Goal: Check status: Check status

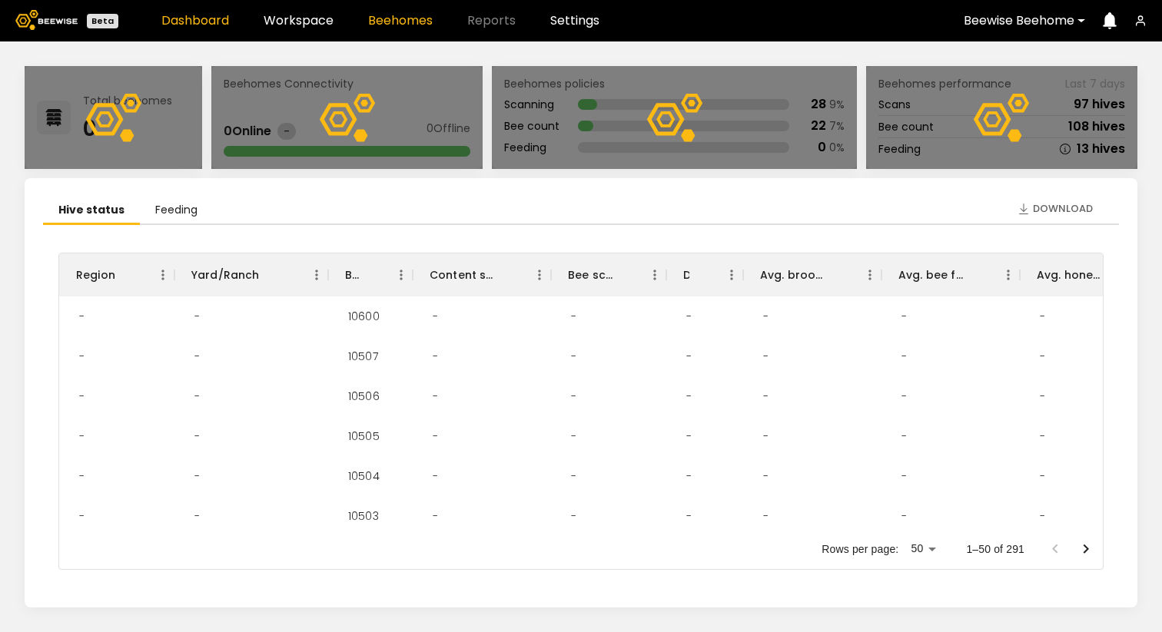
click at [394, 22] on link "Beehomes" at bounding box center [400, 21] width 65 height 12
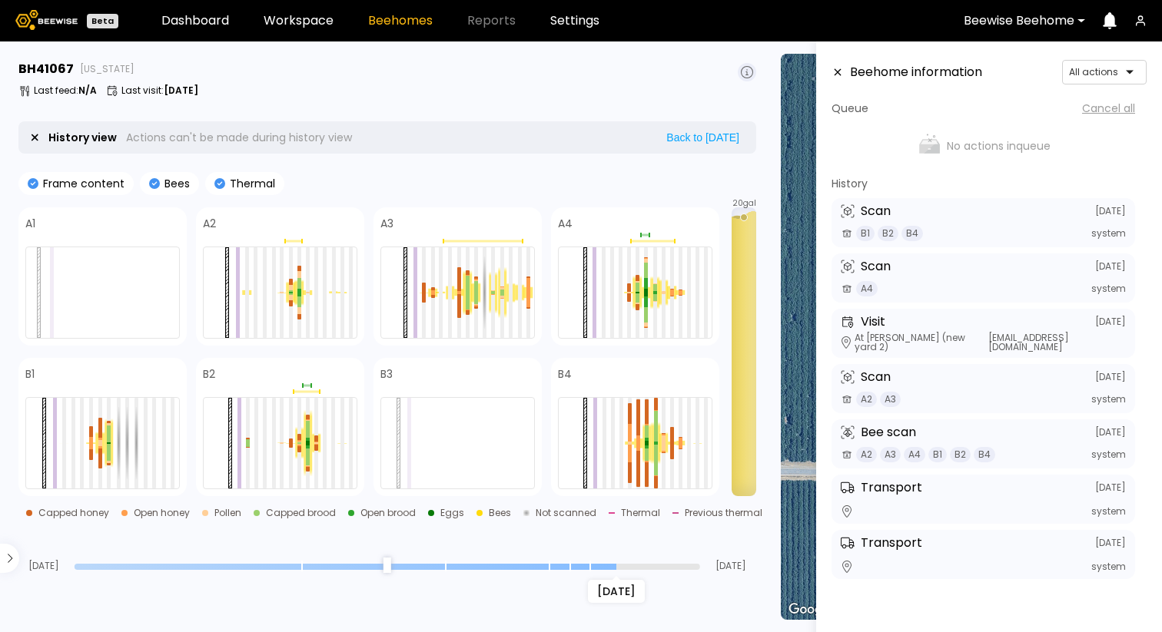
drag, startPoint x: 696, startPoint y: 561, endPoint x: 618, endPoint y: 566, distance: 77.8
type input "*"
click at [618, 567] on input "range" at bounding box center [387, 567] width 625 height 6
click at [707, 453] on div at bounding box center [706, 443] width 4 height 91
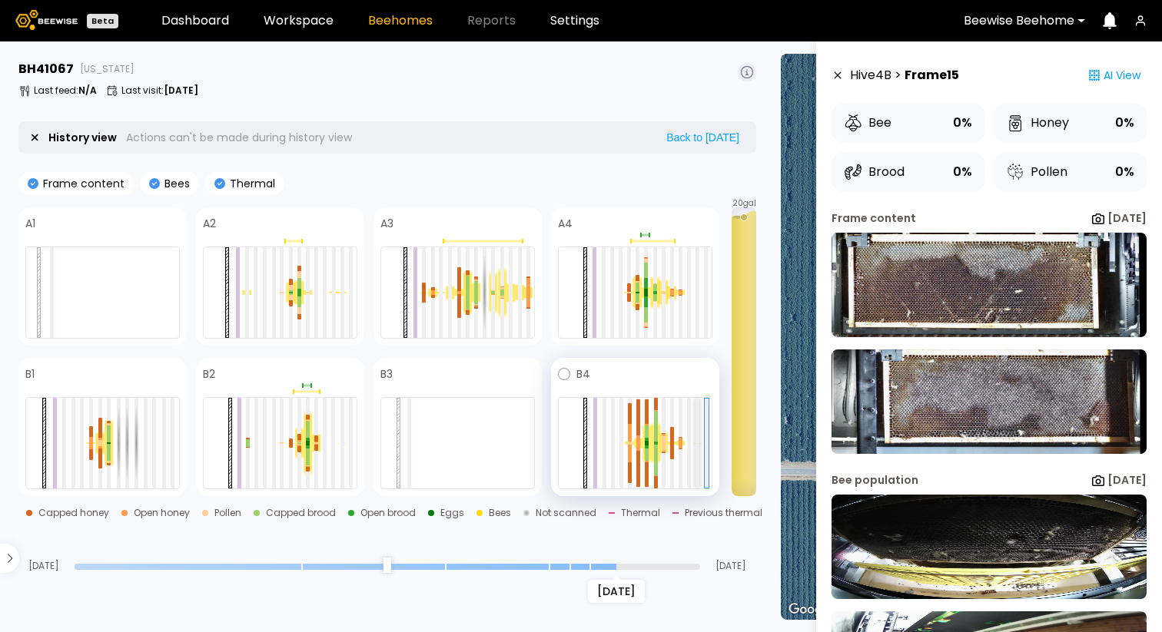
click at [697, 447] on div at bounding box center [697, 443] width 4 height 91
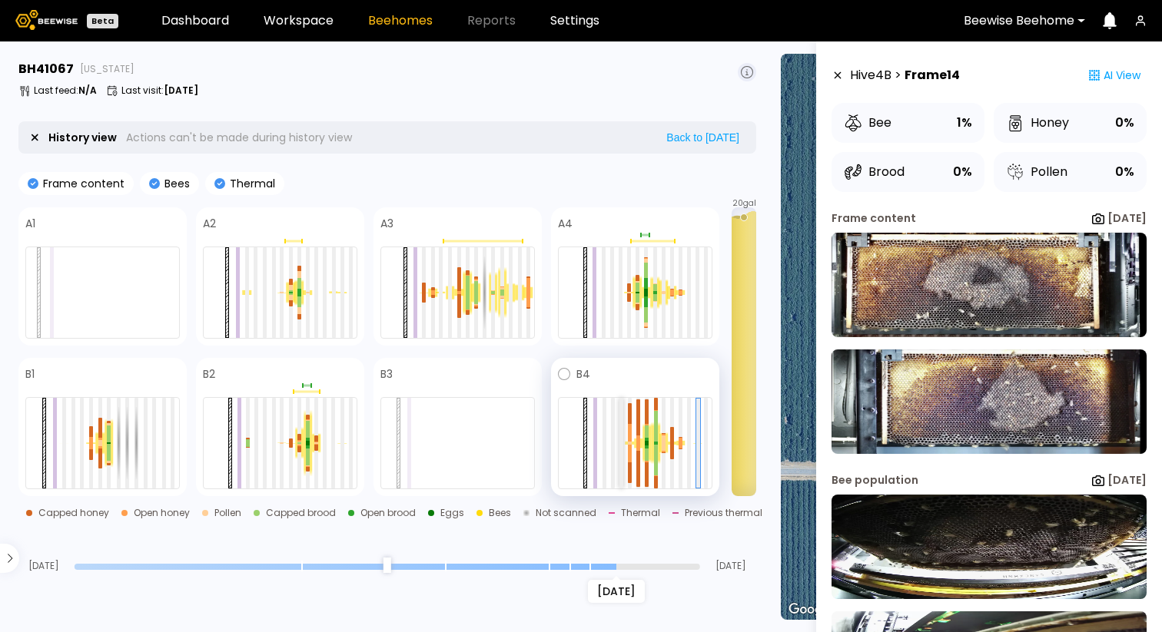
click at [619, 443] on div at bounding box center [621, 443] width 4 height 0
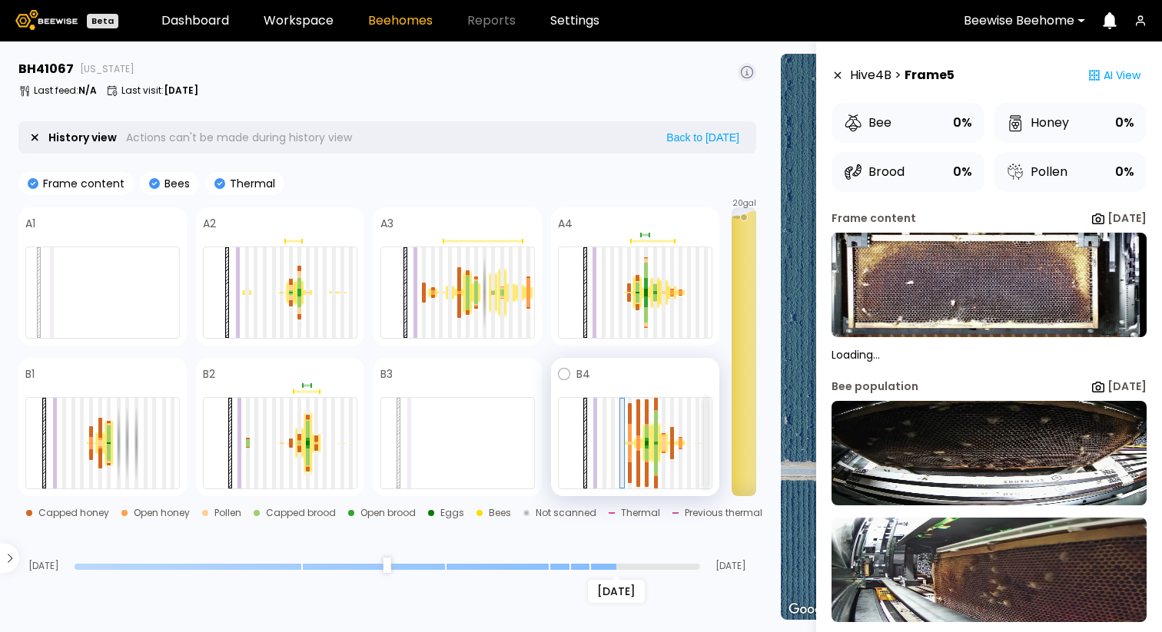
click at [707, 446] on div at bounding box center [706, 443] width 4 height 91
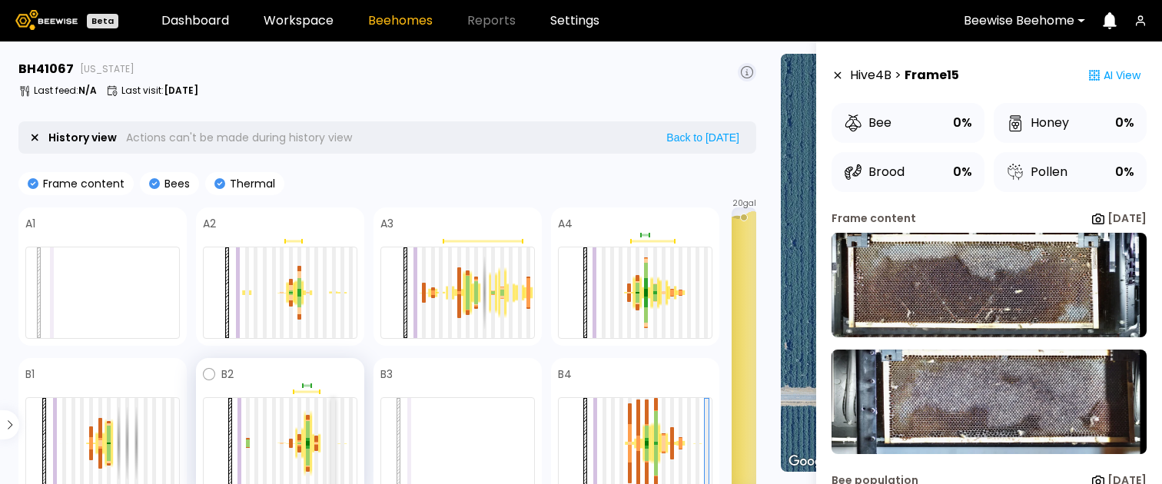
click at [333, 433] on div at bounding box center [333, 443] width 4 height 91
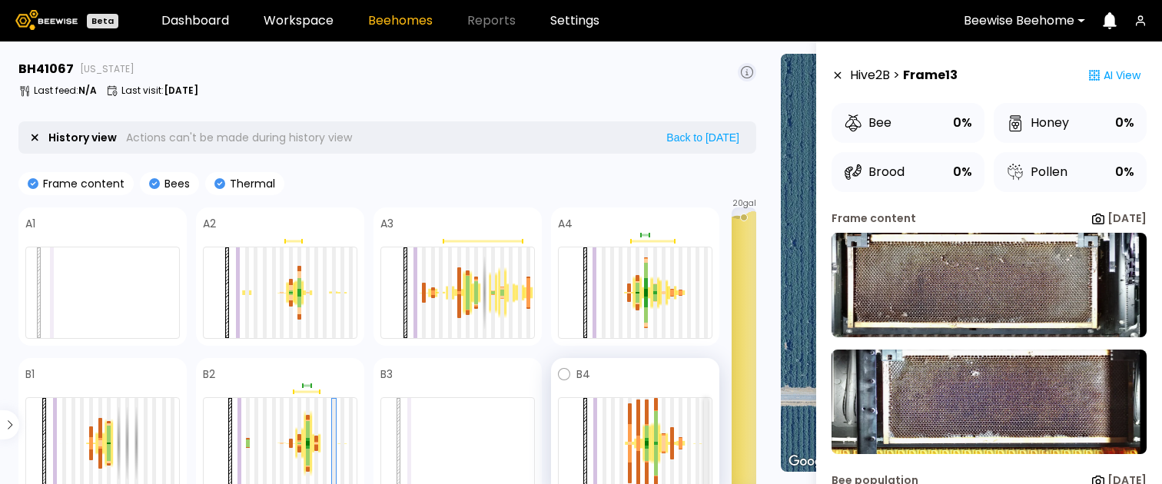
click at [706, 436] on div at bounding box center [706, 443] width 4 height 91
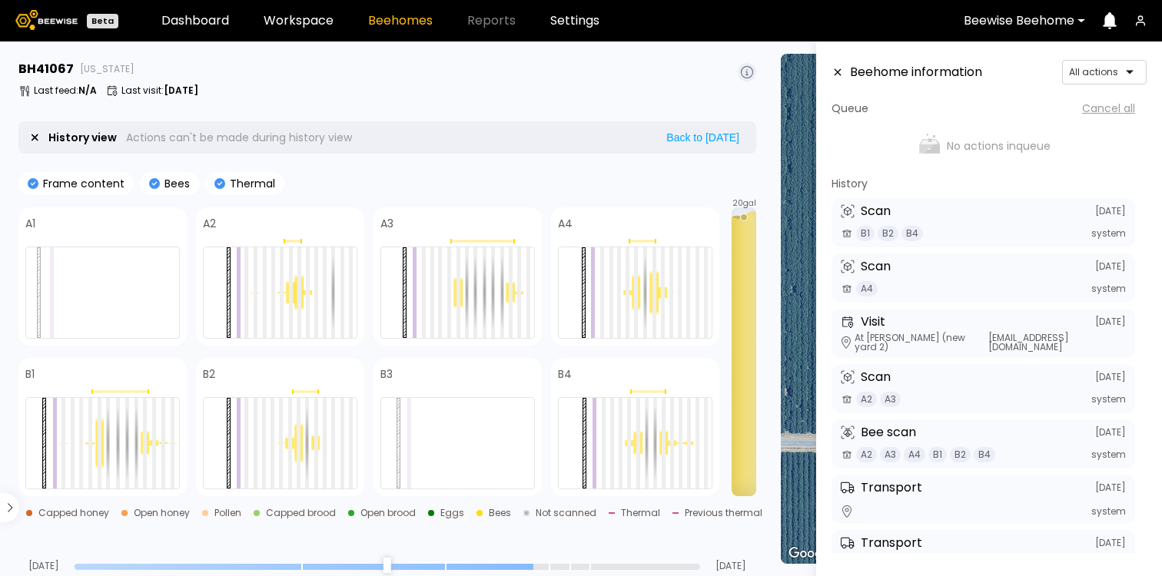
drag, startPoint x: 695, startPoint y: 565, endPoint x: 536, endPoint y: 562, distance: 159.1
click at [536, 564] on input "range" at bounding box center [387, 567] width 625 height 6
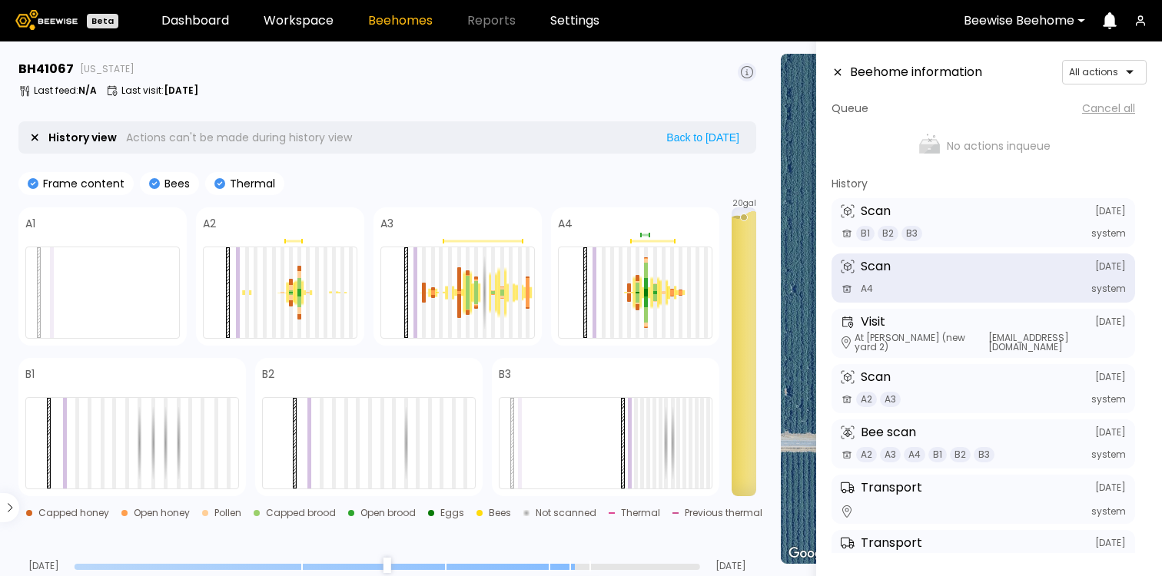
drag, startPoint x: 531, startPoint y: 561, endPoint x: 582, endPoint y: 559, distance: 50.7
click at [582, 564] on input "range" at bounding box center [387, 567] width 625 height 6
click at [582, 559] on div "Jul 13 Aug 06 Aug 12" at bounding box center [387, 550] width 738 height 41
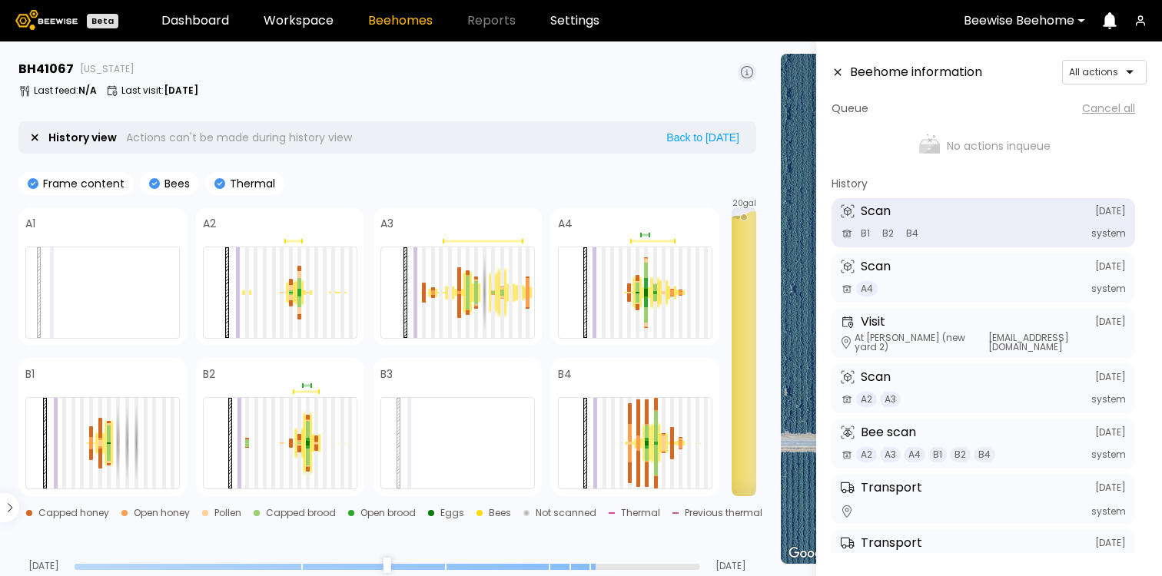
drag, startPoint x: 569, startPoint y: 562, endPoint x: 585, endPoint y: 562, distance: 16.9
click at [585, 564] on input "range" at bounding box center [387, 567] width 625 height 6
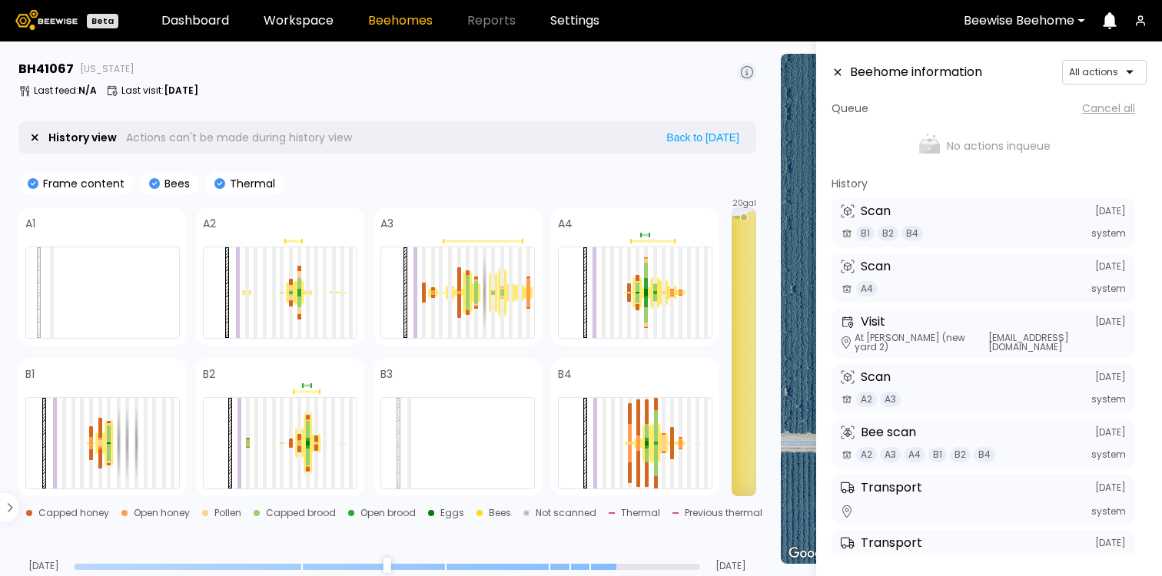
drag, startPoint x: 592, startPoint y: 560, endPoint x: 607, endPoint y: 560, distance: 14.6
type input "*"
click at [607, 564] on input "range" at bounding box center [387, 567] width 625 height 6
click at [708, 442] on div at bounding box center [635, 443] width 154 height 92
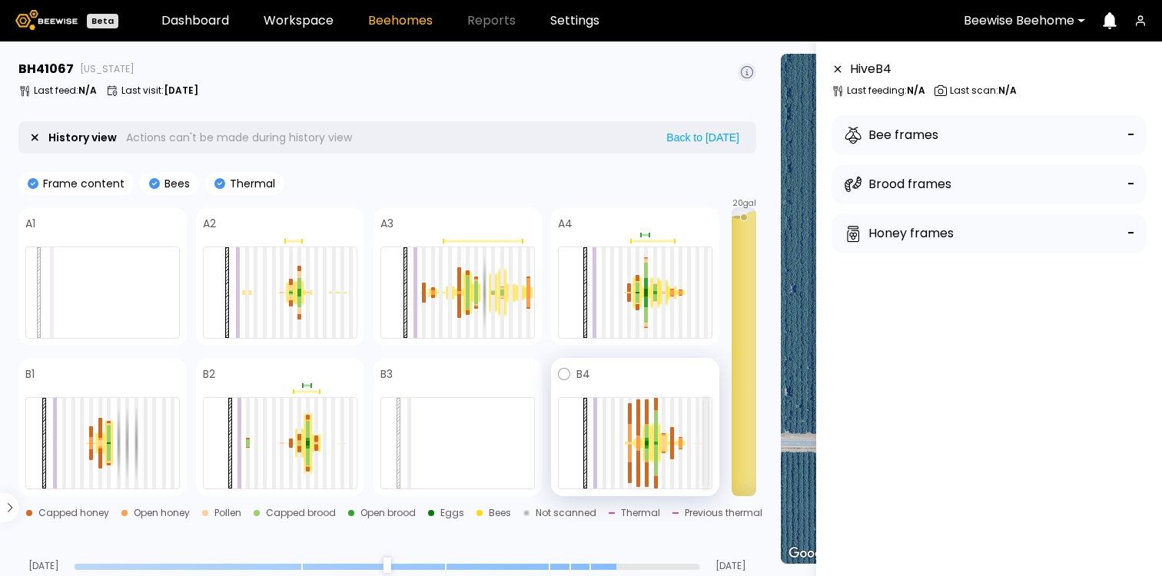
click at [706, 440] on div at bounding box center [706, 443] width 4 height 91
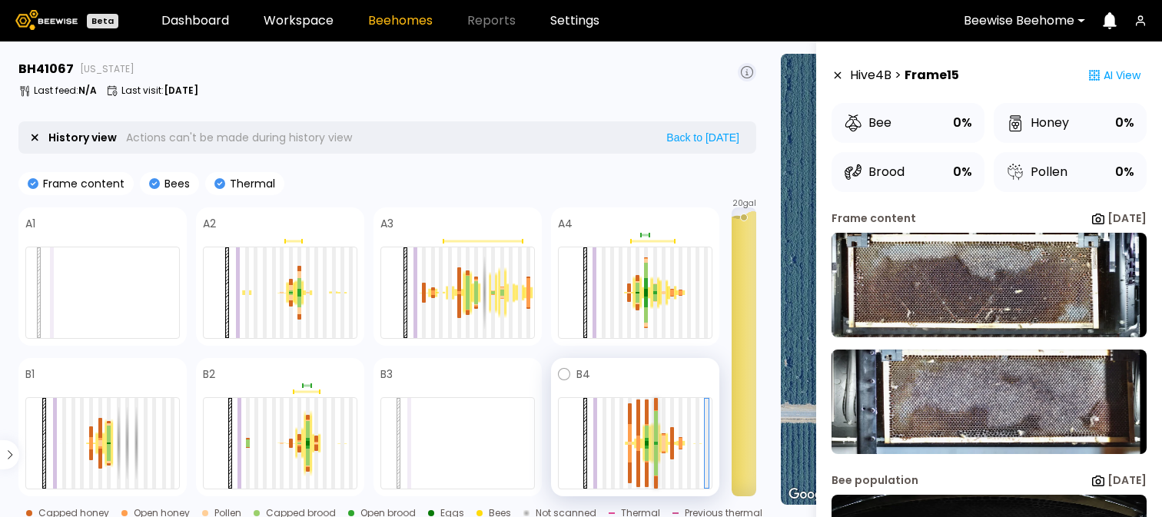
click at [656, 443] on div at bounding box center [656, 443] width 4 height 91
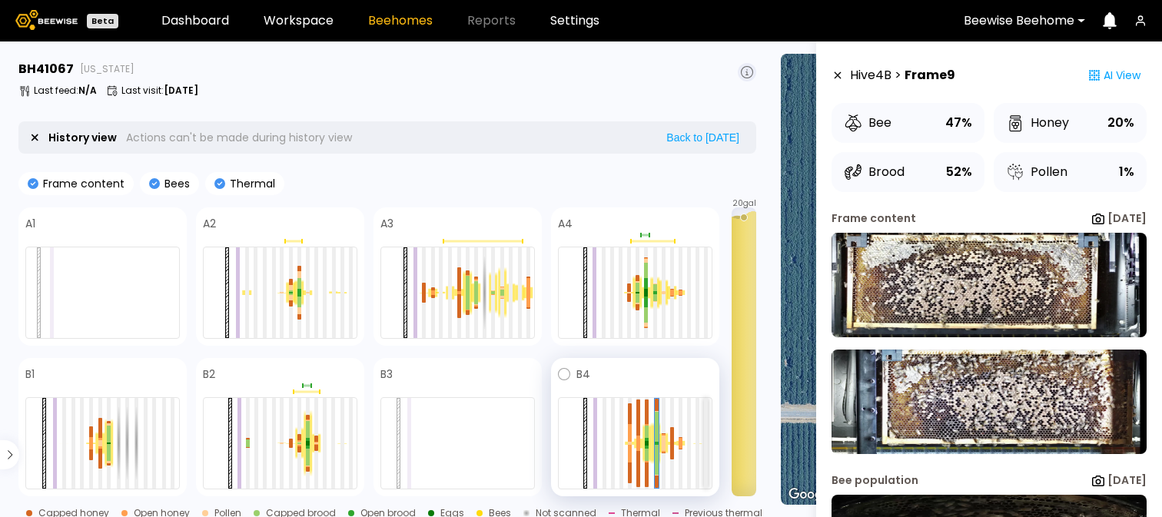
click at [707, 450] on div at bounding box center [706, 443] width 4 height 91
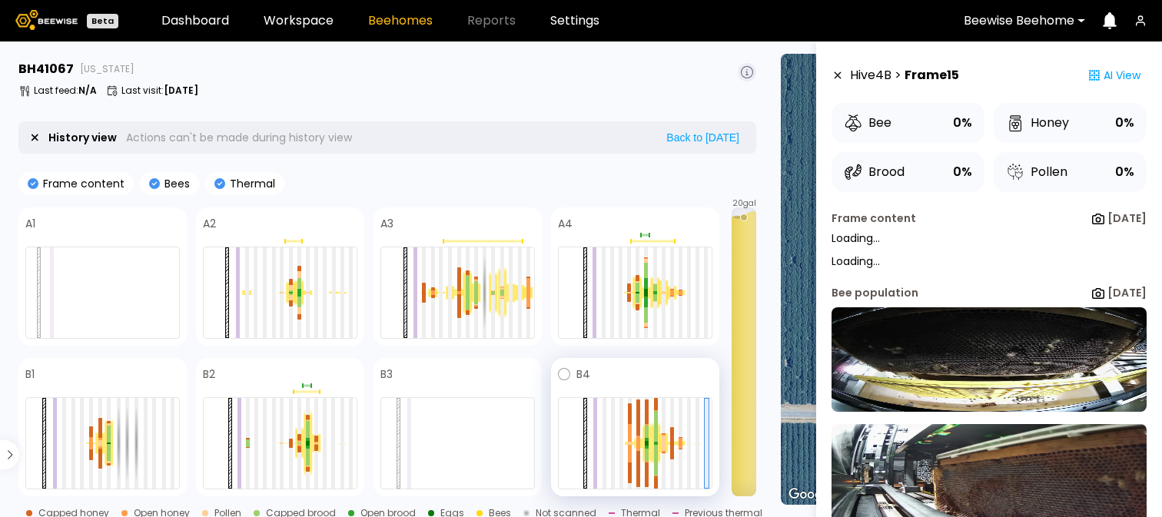
click at [699, 453] on div at bounding box center [635, 443] width 154 height 92
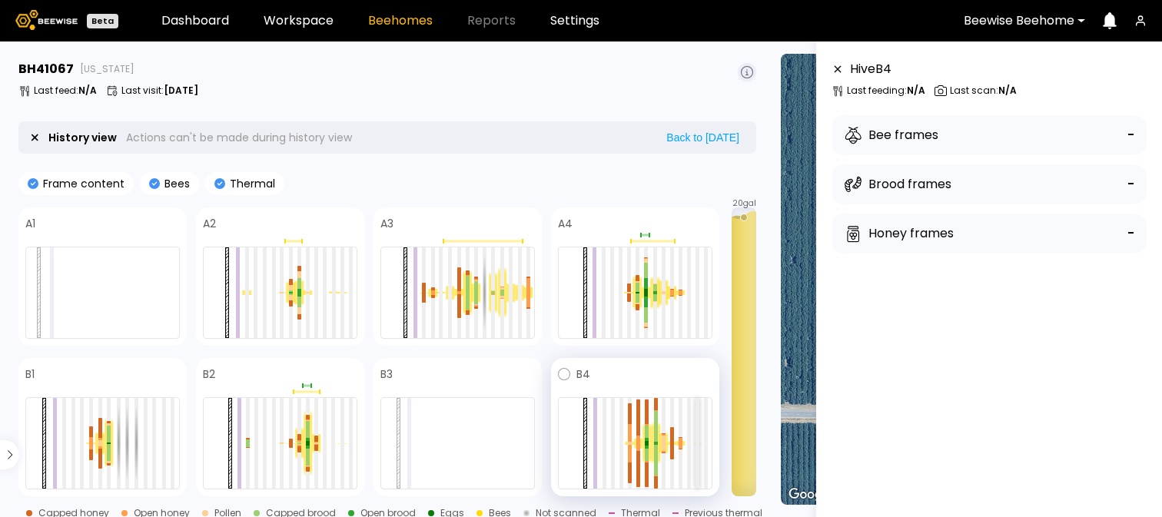
click at [698, 450] on div at bounding box center [697, 443] width 4 height 91
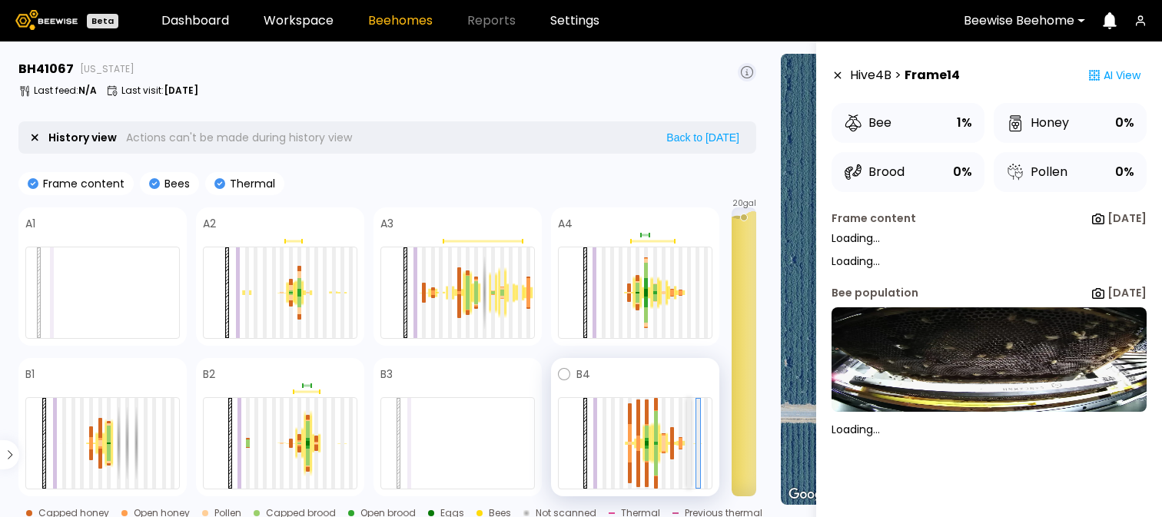
click at [690, 452] on div at bounding box center [689, 443] width 4 height 91
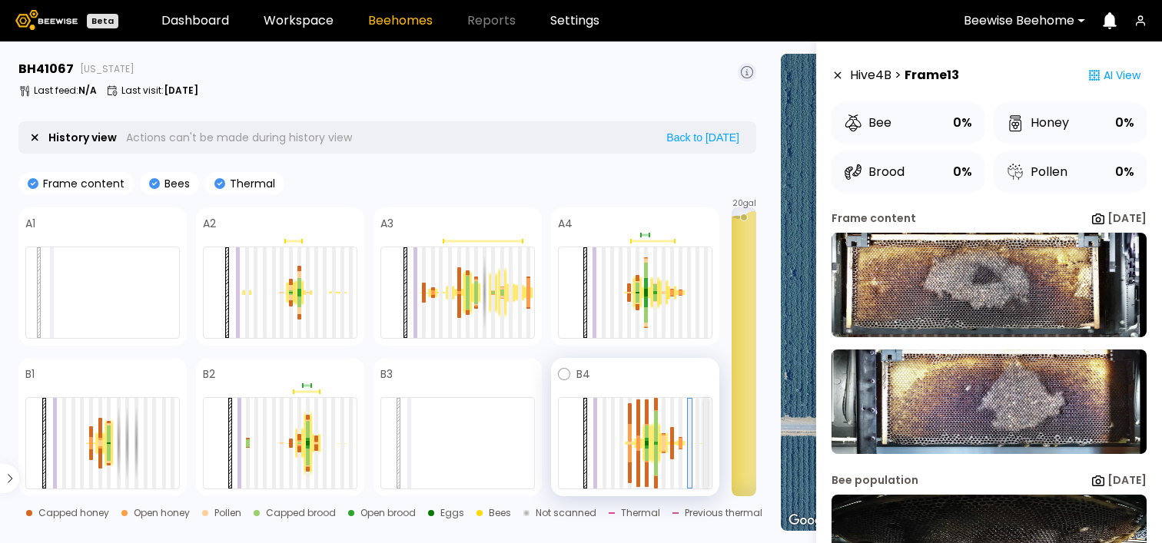
click at [704, 441] on div at bounding box center [706, 443] width 4 height 91
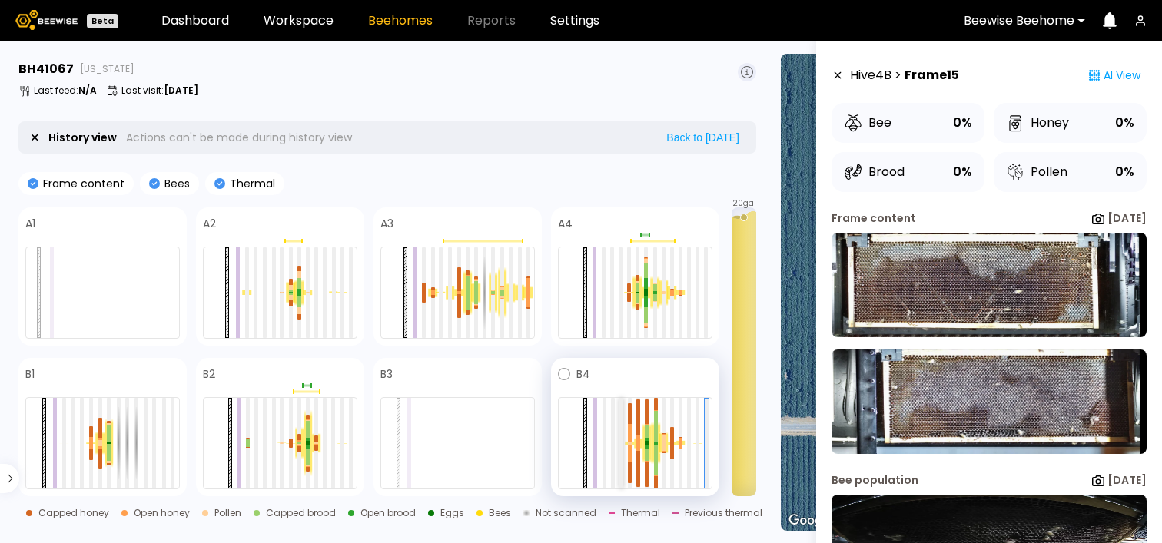
click at [621, 444] on div at bounding box center [621, 443] width 4 height 91
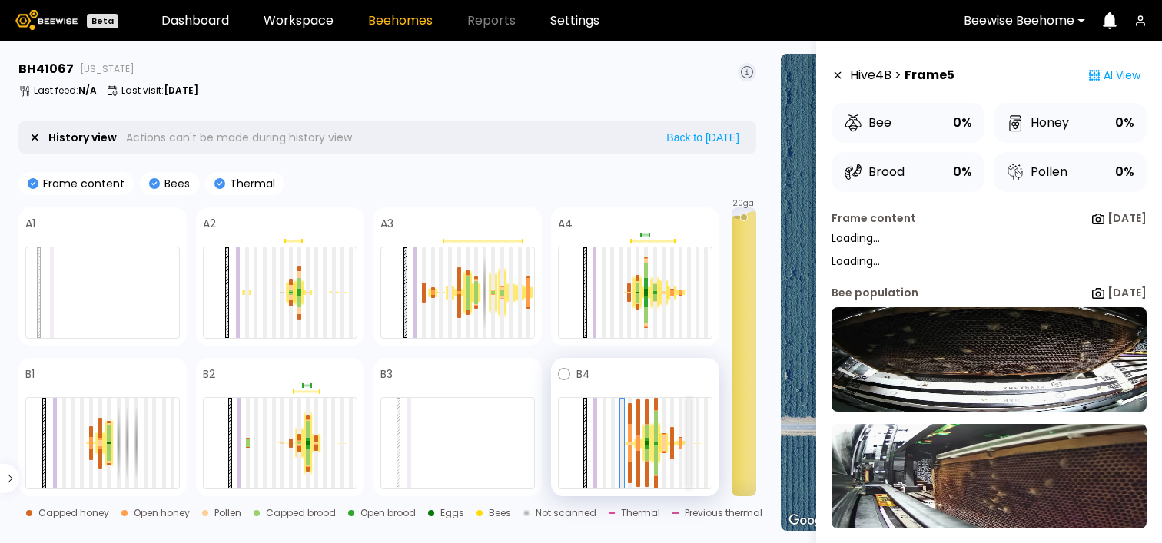
click at [690, 450] on div at bounding box center [689, 443] width 4 height 91
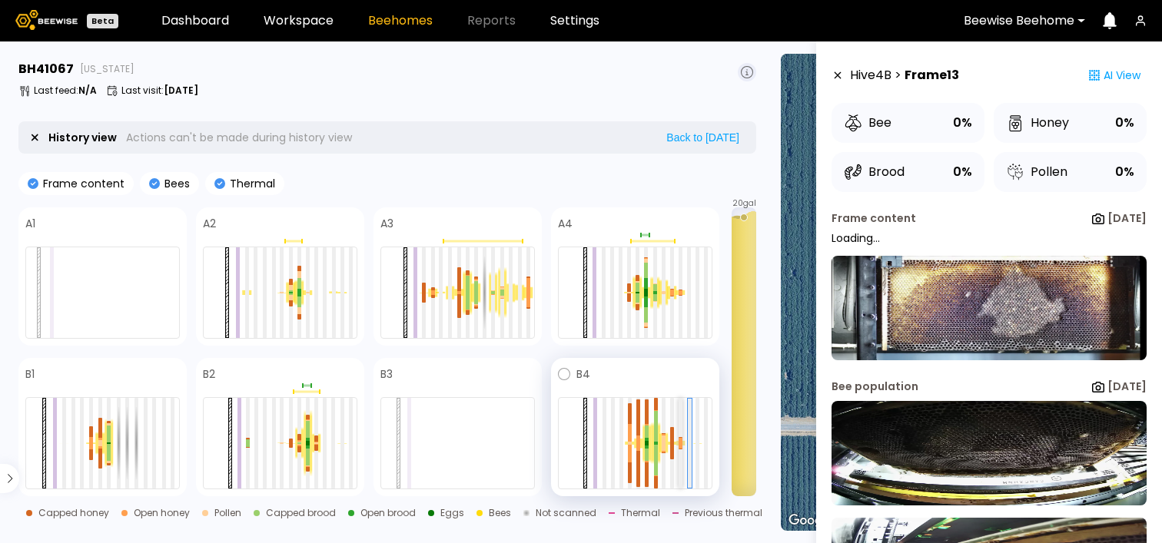
click at [680, 449] on div at bounding box center [680, 450] width 4 height 2
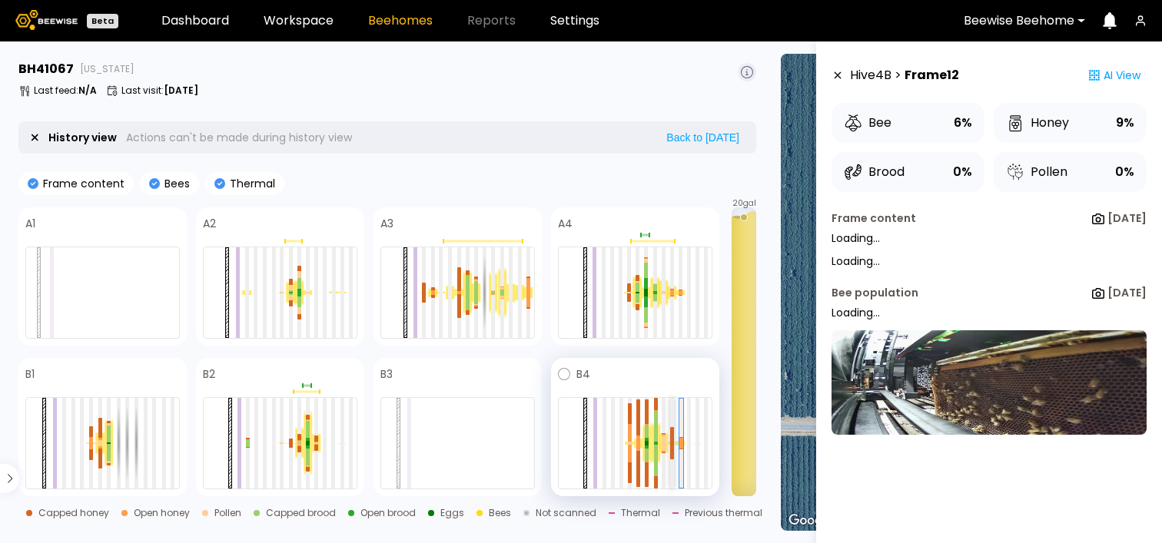
click at [670, 449] on div at bounding box center [672, 451] width 4 height 16
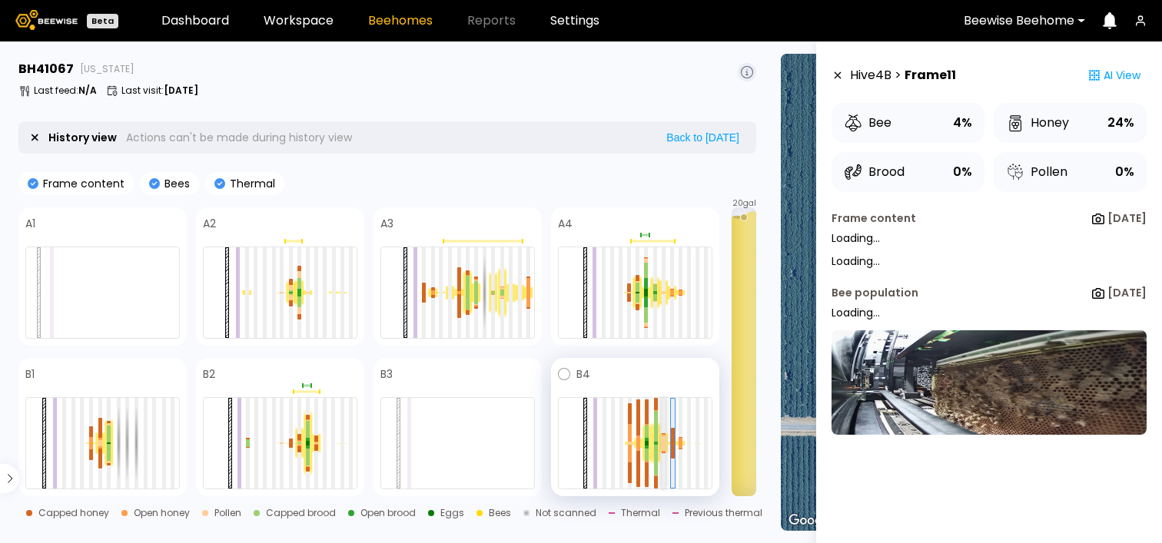
click at [662, 453] on div at bounding box center [664, 443] width 4 height 91
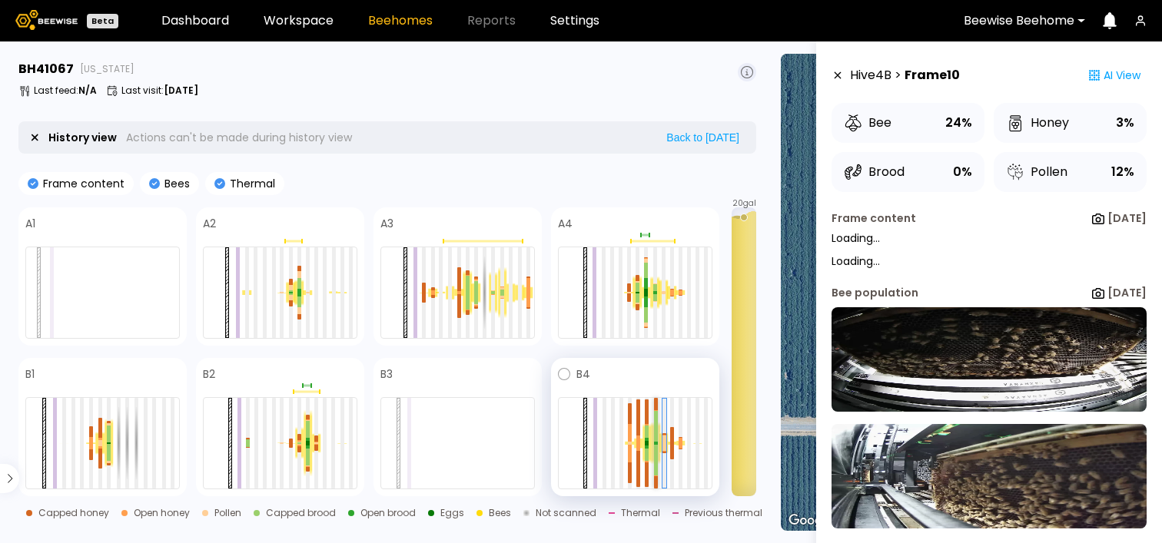
click at [655, 453] on div at bounding box center [656, 460] width 4 height 31
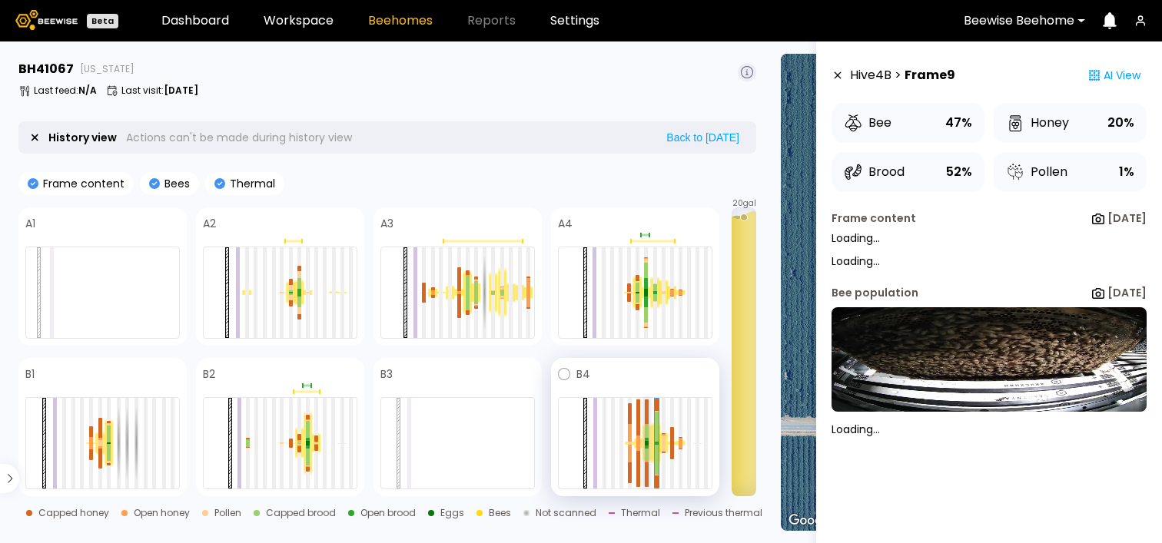
click at [645, 452] on div at bounding box center [647, 455] width 4 height 12
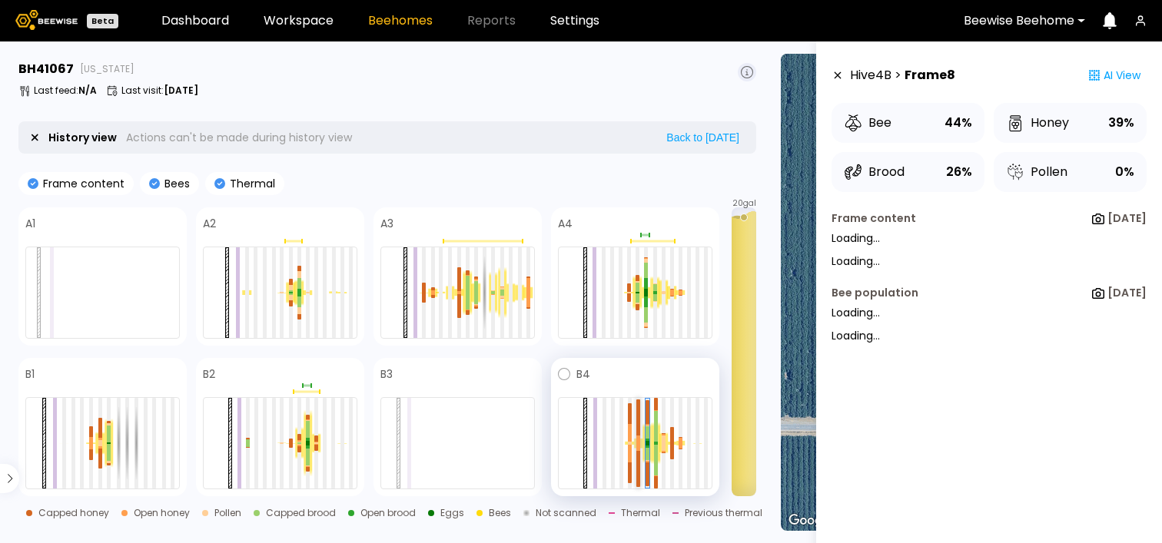
click at [638, 450] on div at bounding box center [638, 447] width 4 height 8
click at [628, 446] on div at bounding box center [630, 453] width 4 height 17
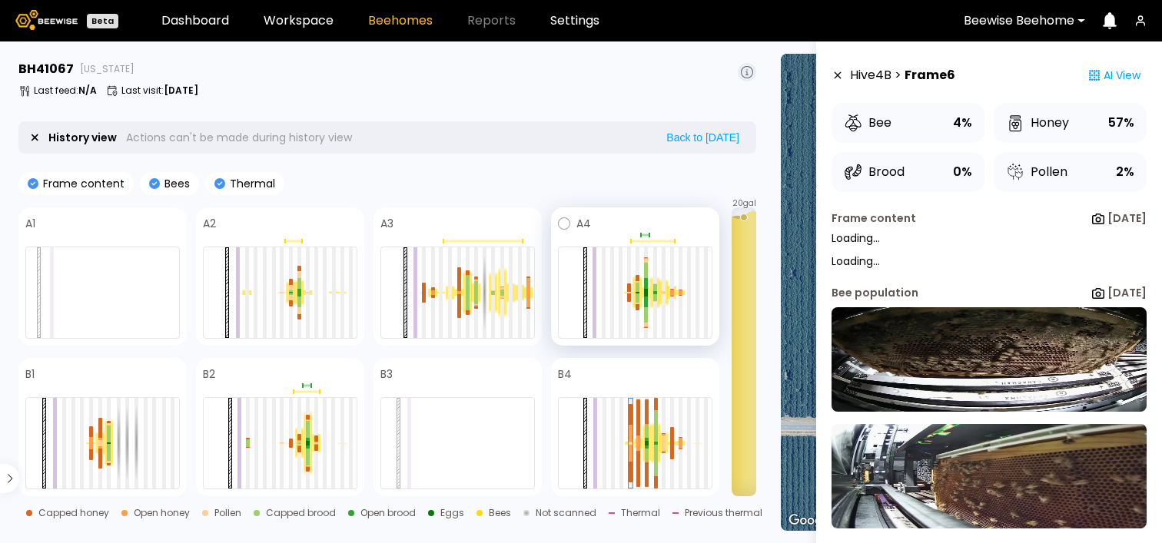
click at [681, 297] on div at bounding box center [635, 293] width 154 height 92
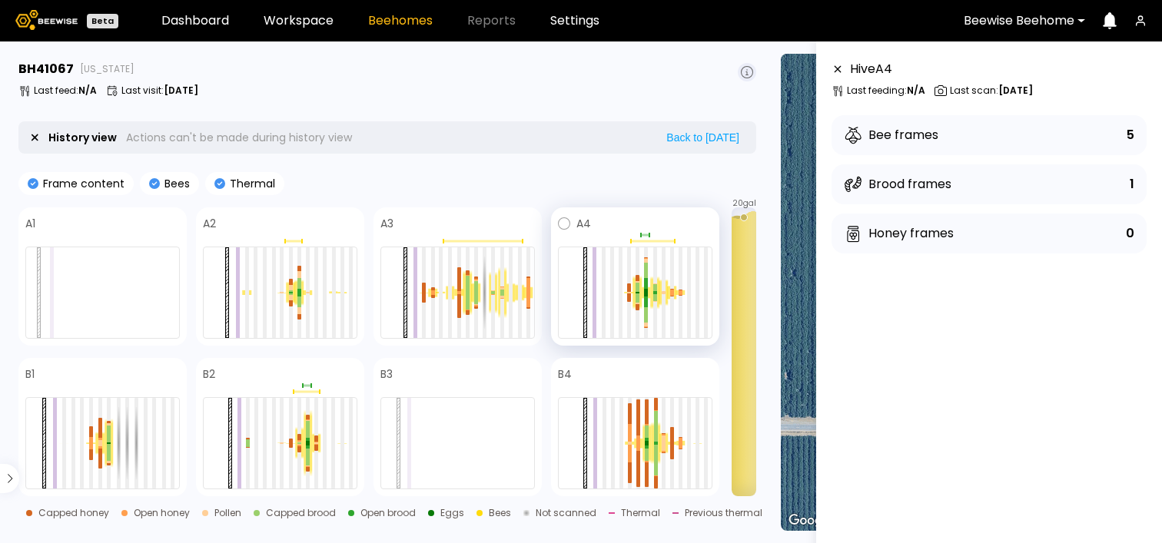
click at [681, 294] on div at bounding box center [679, 292] width 9 height 5
click at [679, 293] on div at bounding box center [680, 294] width 4 height 2
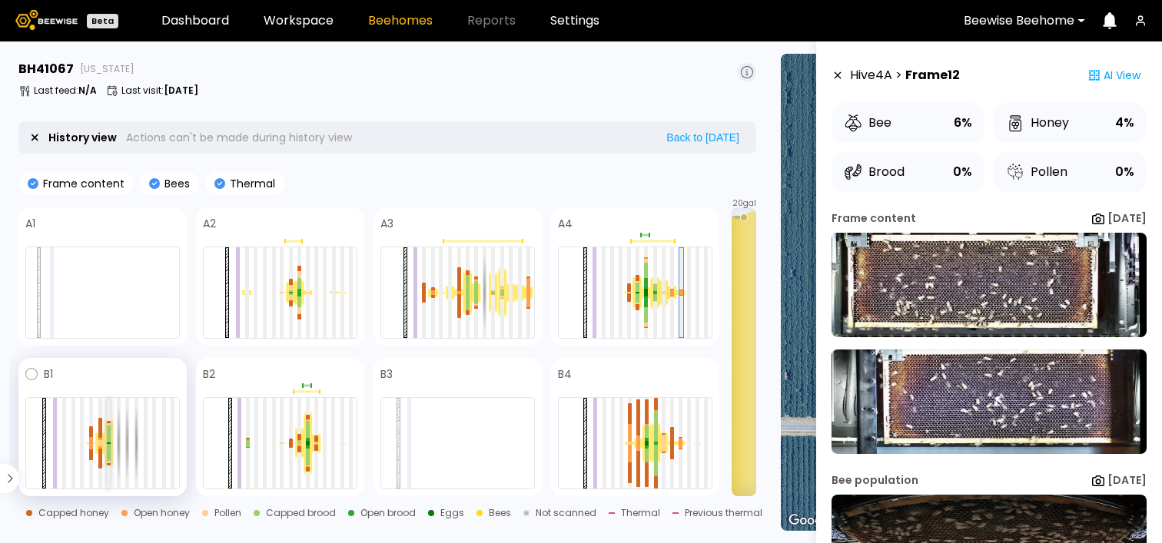
click at [110, 446] on div at bounding box center [109, 452] width 4 height 17
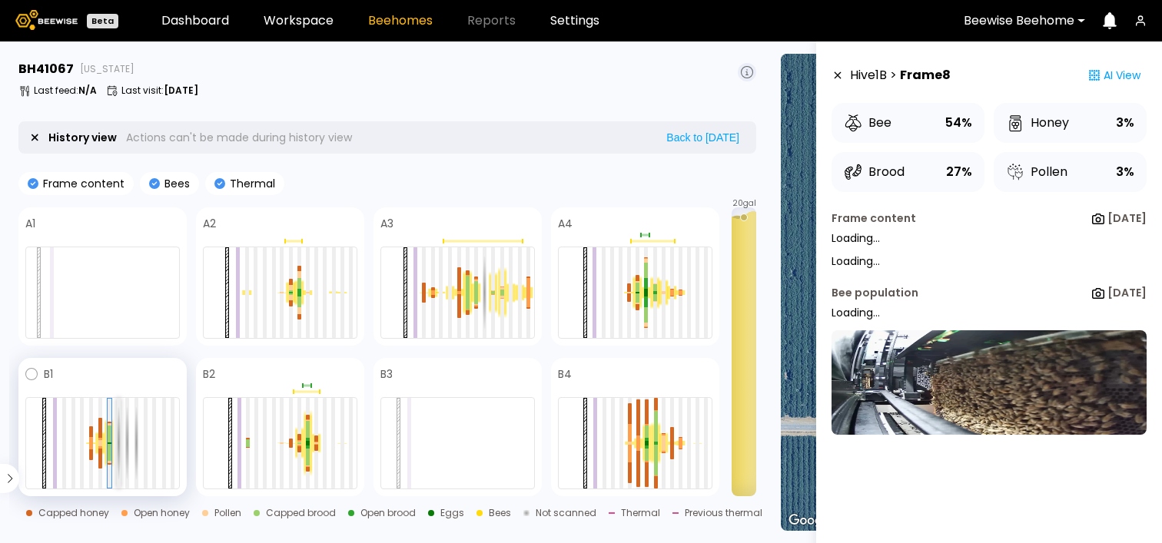
click at [118, 447] on div at bounding box center [119, 443] width 4 height 91
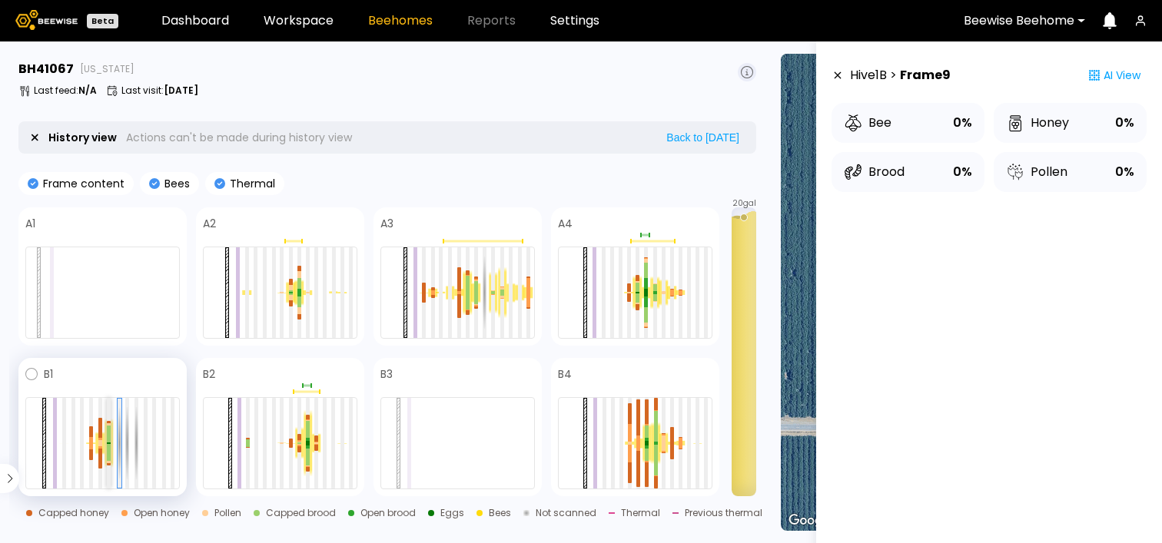
click at [108, 448] on div at bounding box center [109, 452] width 4 height 17
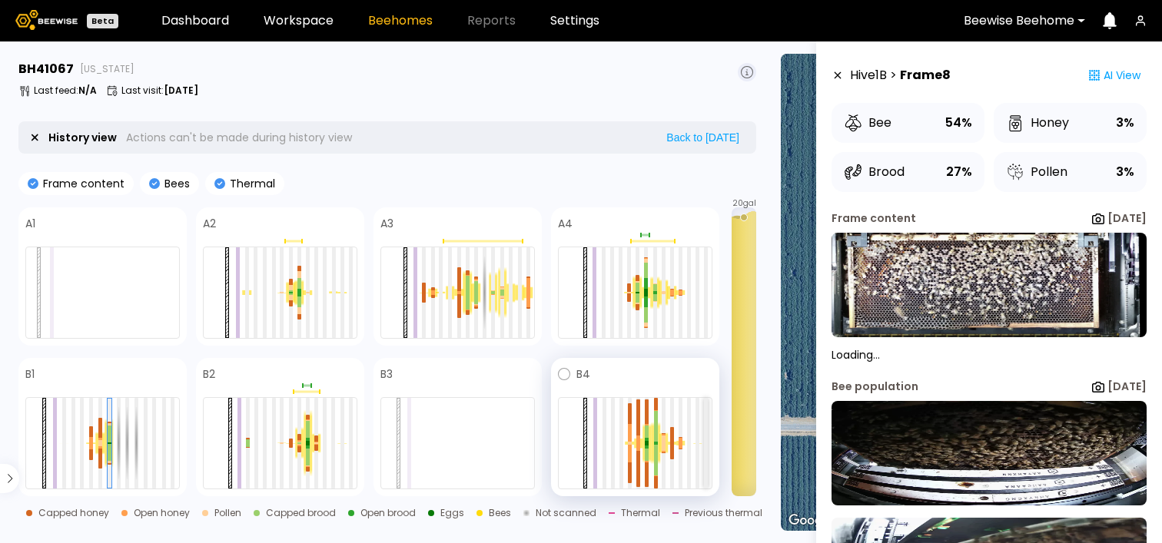
click at [705, 447] on div at bounding box center [706, 443] width 4 height 91
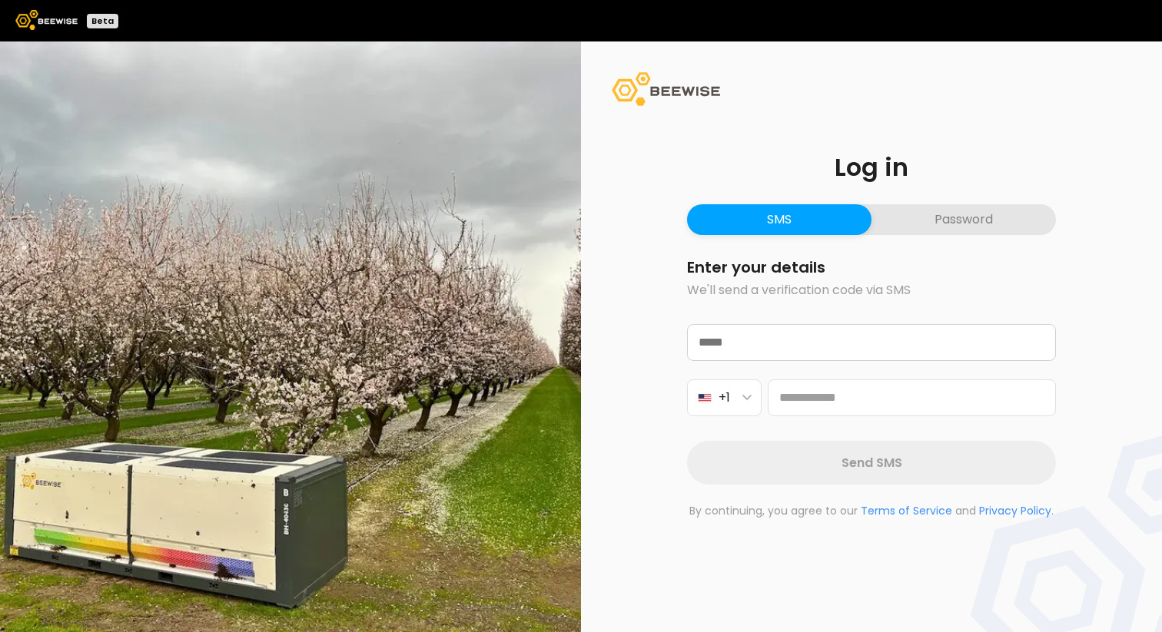
click at [1003, 220] on button "Password" at bounding box center [963, 219] width 184 height 31
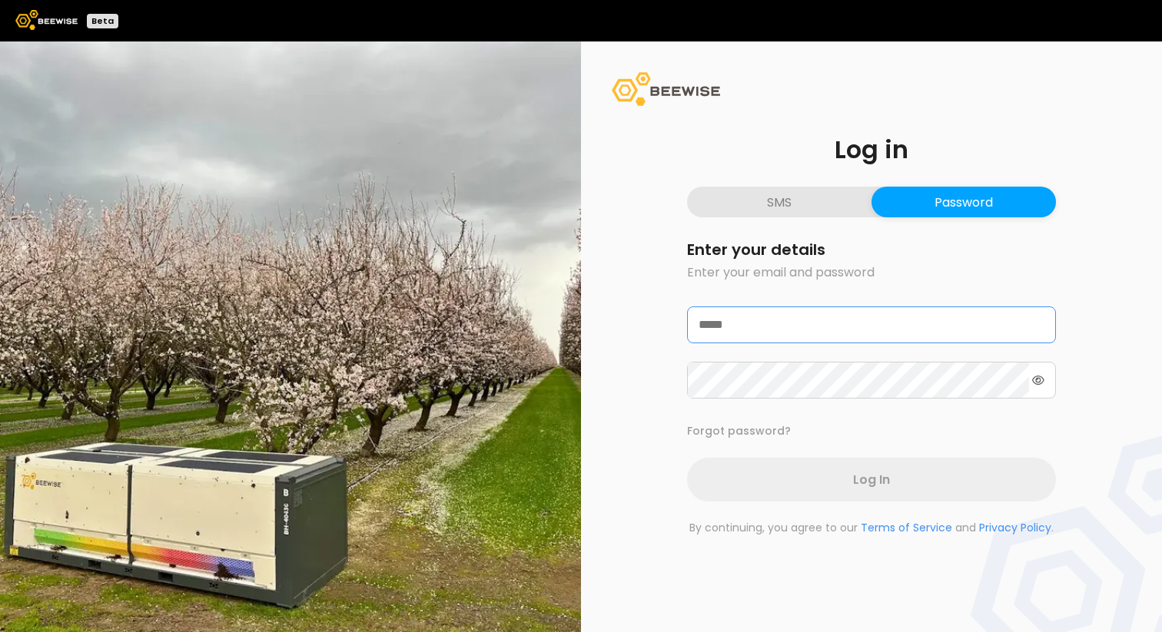
type input "**********"
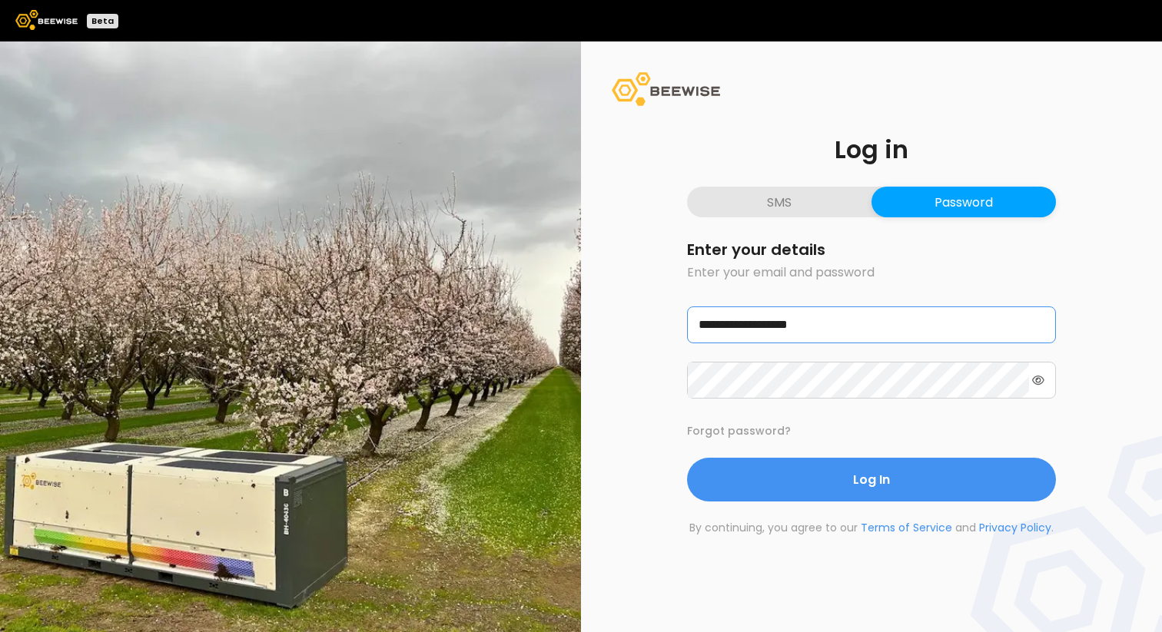
click at [843, 318] on input "**********" at bounding box center [871, 324] width 367 height 35
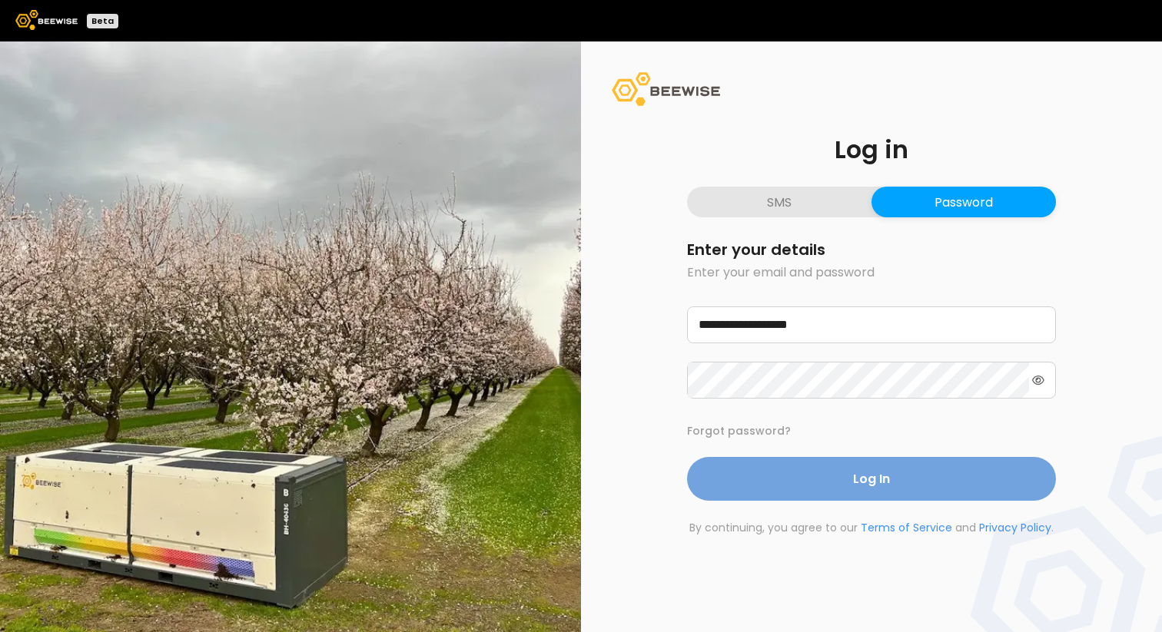
click at [802, 478] on button "Log In" at bounding box center [871, 479] width 369 height 44
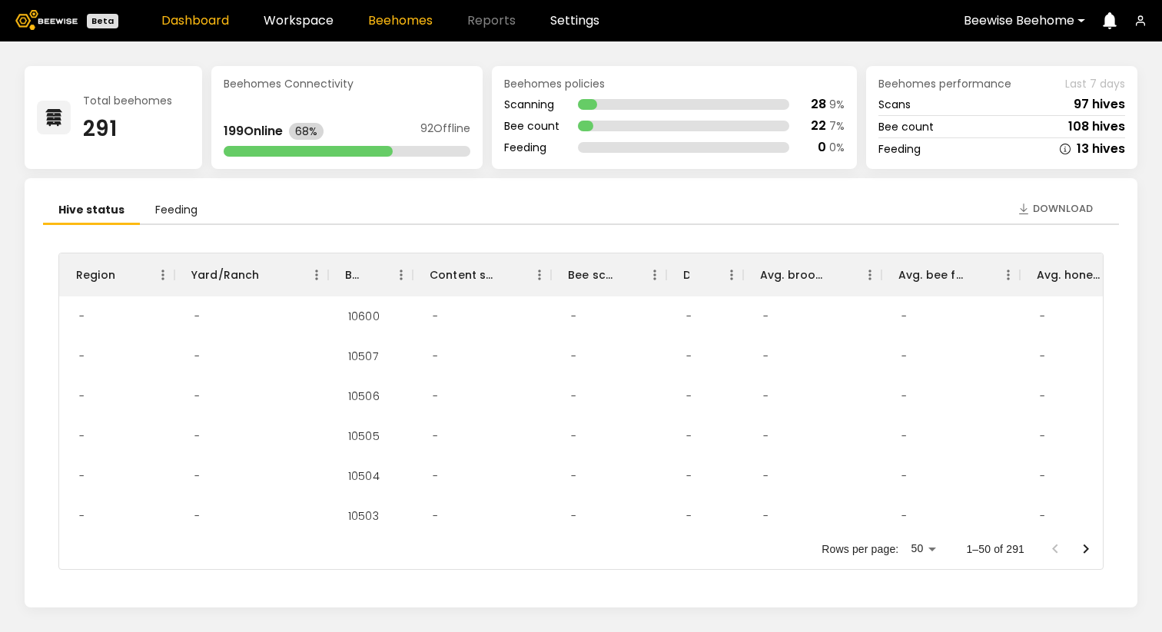
click at [389, 21] on link "Beehomes" at bounding box center [400, 21] width 65 height 12
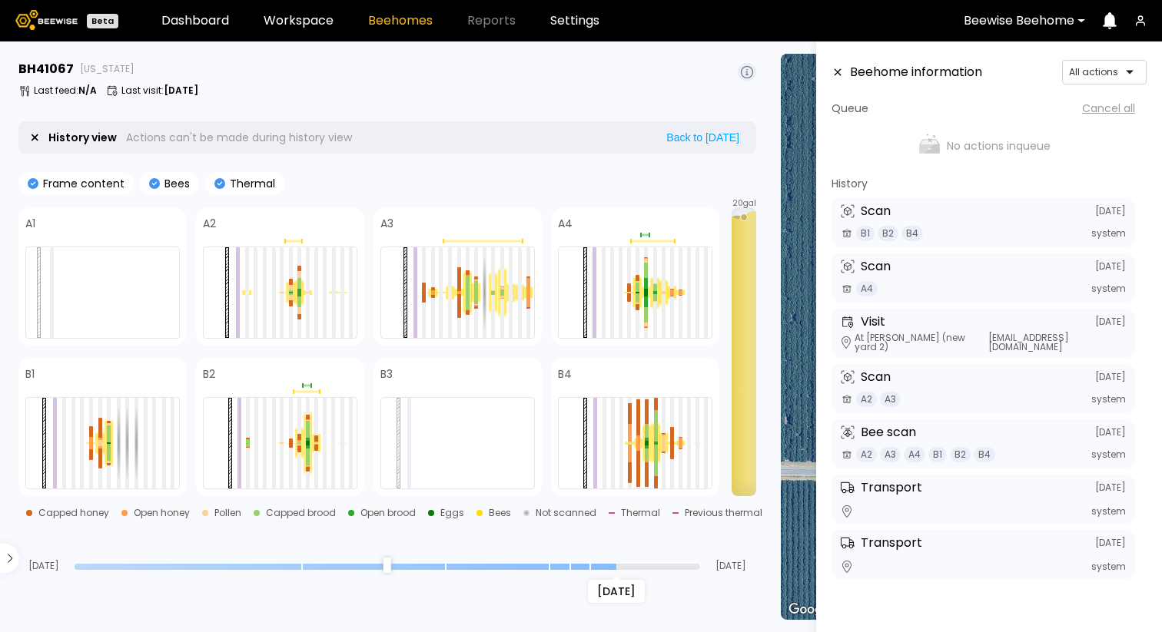
drag, startPoint x: 692, startPoint y: 568, endPoint x: 608, endPoint y: 566, distance: 83.8
click at [608, 566] on input "range" at bounding box center [387, 567] width 625 height 6
drag, startPoint x: 613, startPoint y: 565, endPoint x: 642, endPoint y: 564, distance: 29.2
click at [642, 565] on input "range" at bounding box center [387, 567] width 625 height 6
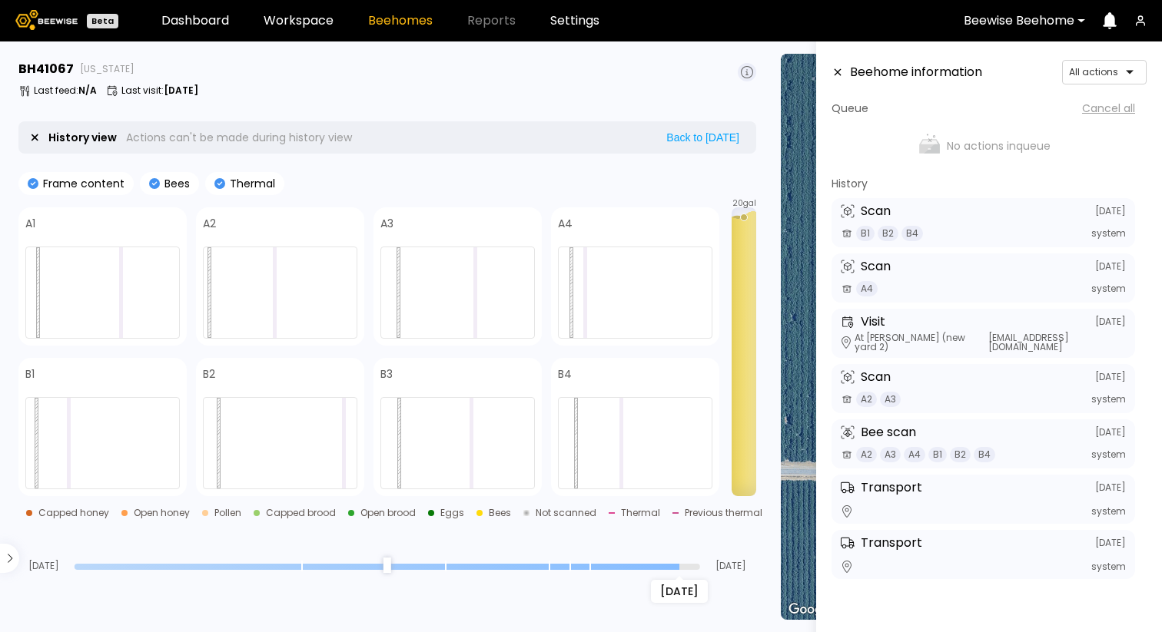
drag, startPoint x: 633, startPoint y: 563, endPoint x: 675, endPoint y: 562, distance: 41.5
click at [675, 564] on input "range" at bounding box center [387, 567] width 625 height 6
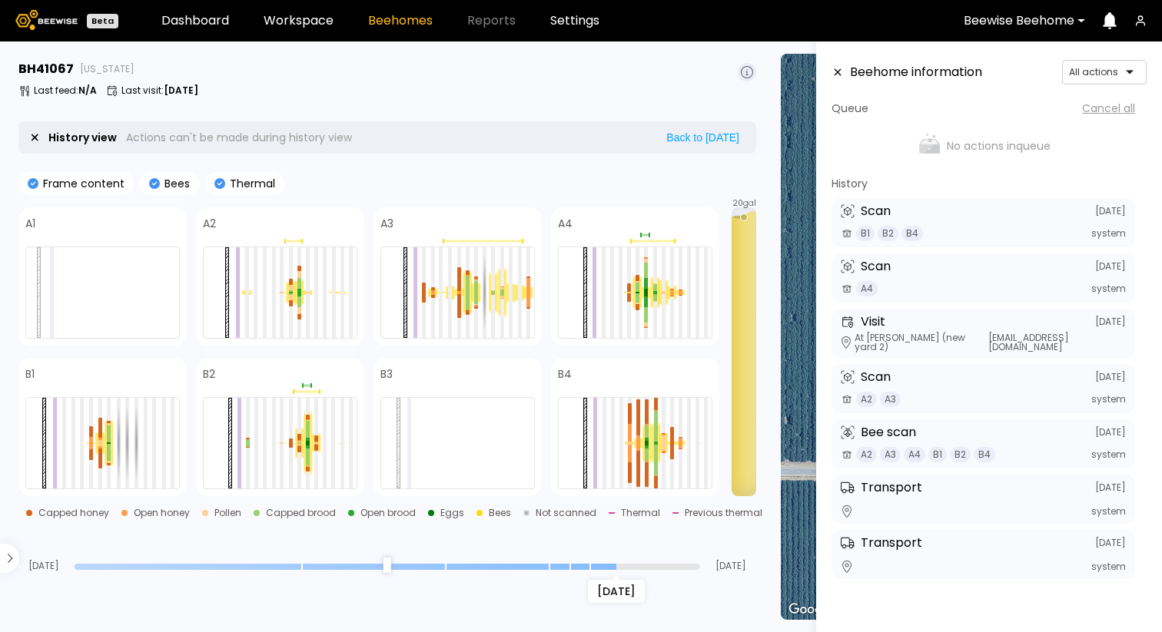
drag, startPoint x: 675, startPoint y: 562, endPoint x: 610, endPoint y: 562, distance: 64.5
type input "*"
click at [610, 564] on input "range" at bounding box center [387, 567] width 625 height 6
click at [678, 539] on div "[DATE] Aug [DATE]" at bounding box center [387, 550] width 738 height 41
click at [707, 433] on div at bounding box center [706, 443] width 4 height 91
